Goal: Find specific page/section: Find specific page/section

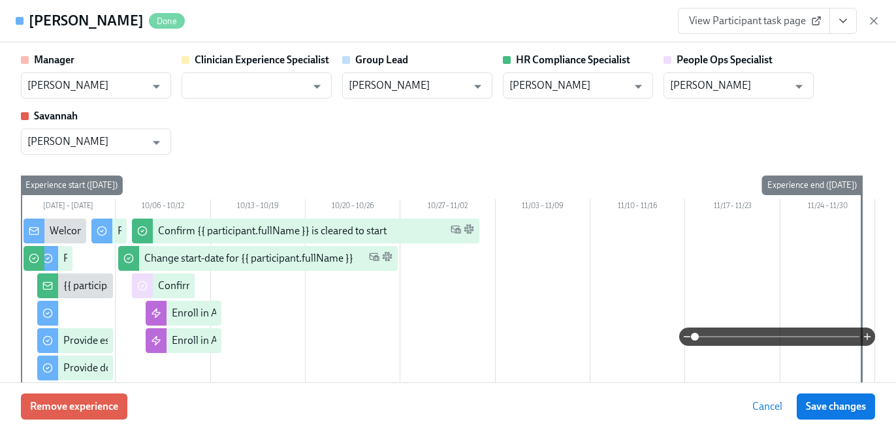
scroll to position [0, 17296]
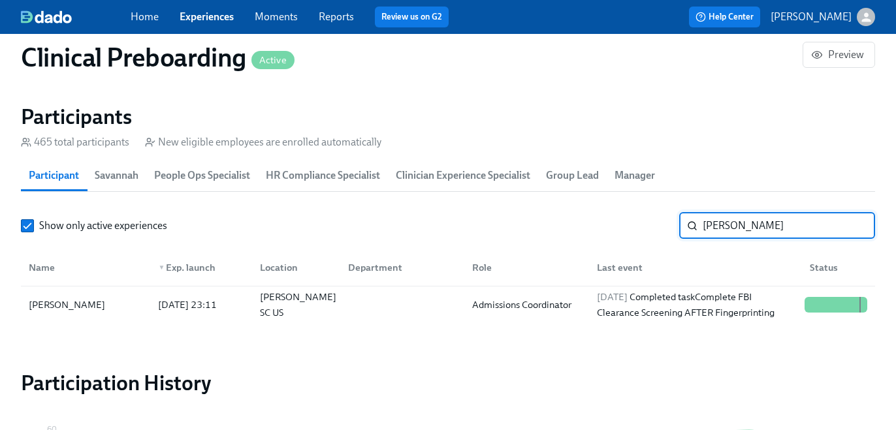
click at [709, 228] on input "[PERSON_NAME]" at bounding box center [789, 226] width 172 height 26
paste input "[PERSON_NAME]"
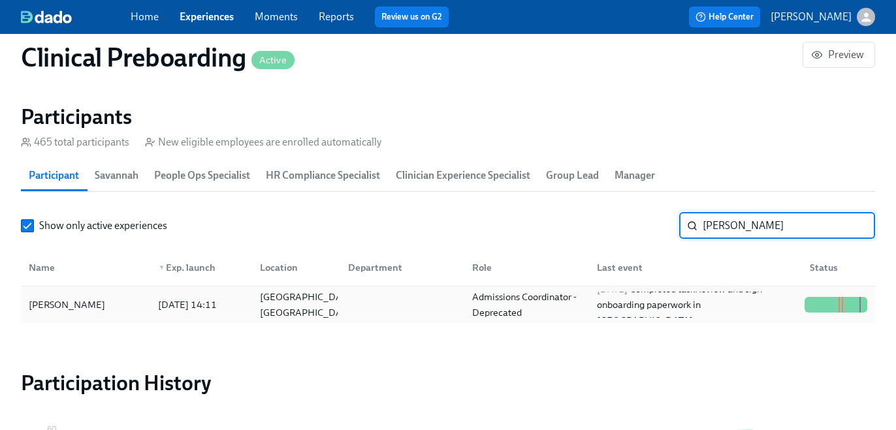
type input "[PERSON_NAME]"
click at [429, 293] on div "[PERSON_NAME] [DATE] 14:11 [GEOGRAPHIC_DATA], [GEOGRAPHIC_DATA] Admissions Coor…" at bounding box center [448, 305] width 854 height 37
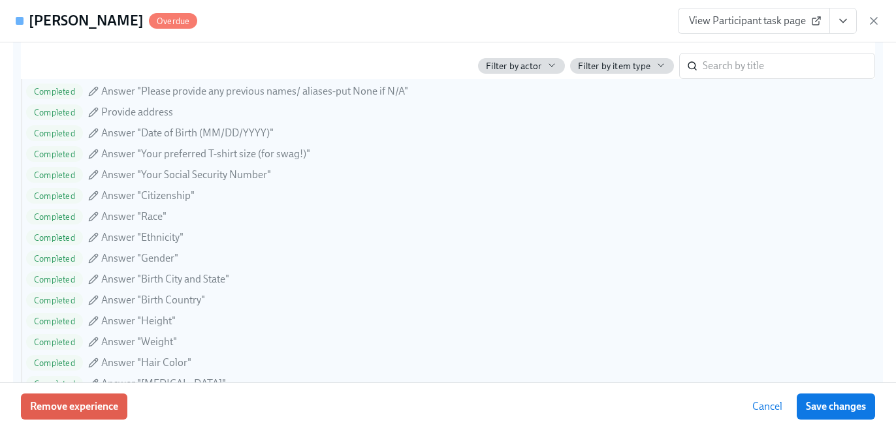
scroll to position [1206, 0]
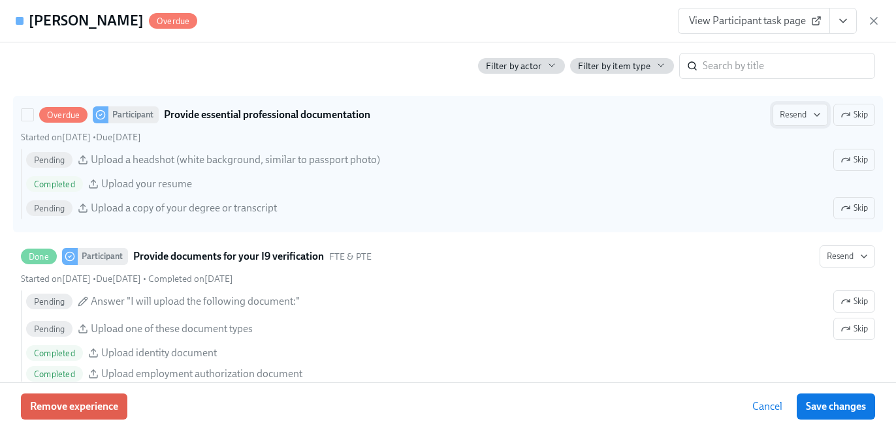
click at [793, 116] on span "Resend" at bounding box center [800, 114] width 41 height 13
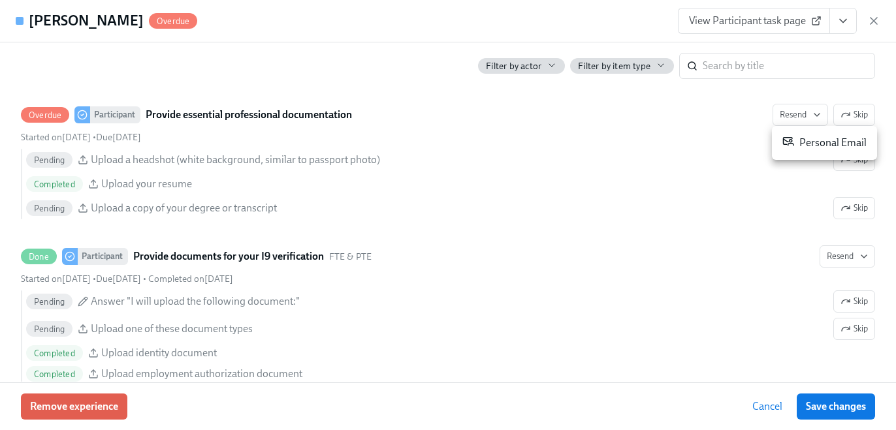
click at [794, 140] on div "Personal Email" at bounding box center [824, 143] width 84 height 16
